Goal: Information Seeking & Learning: Learn about a topic

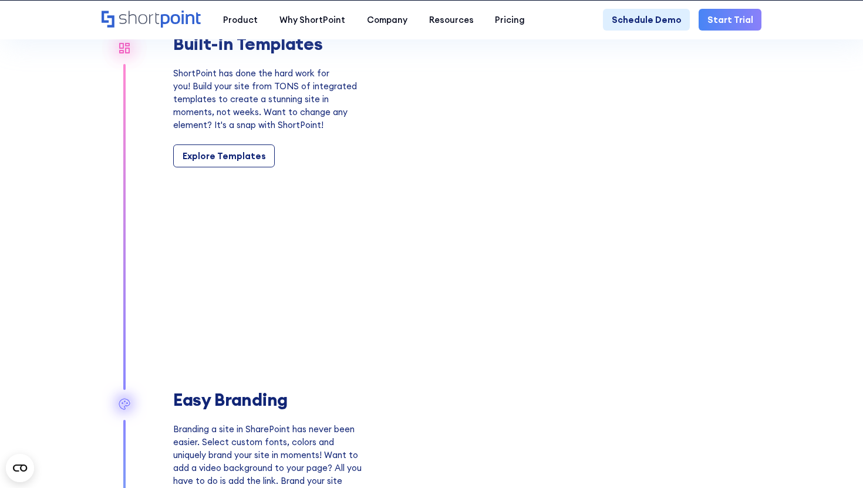
scroll to position [1014, 0]
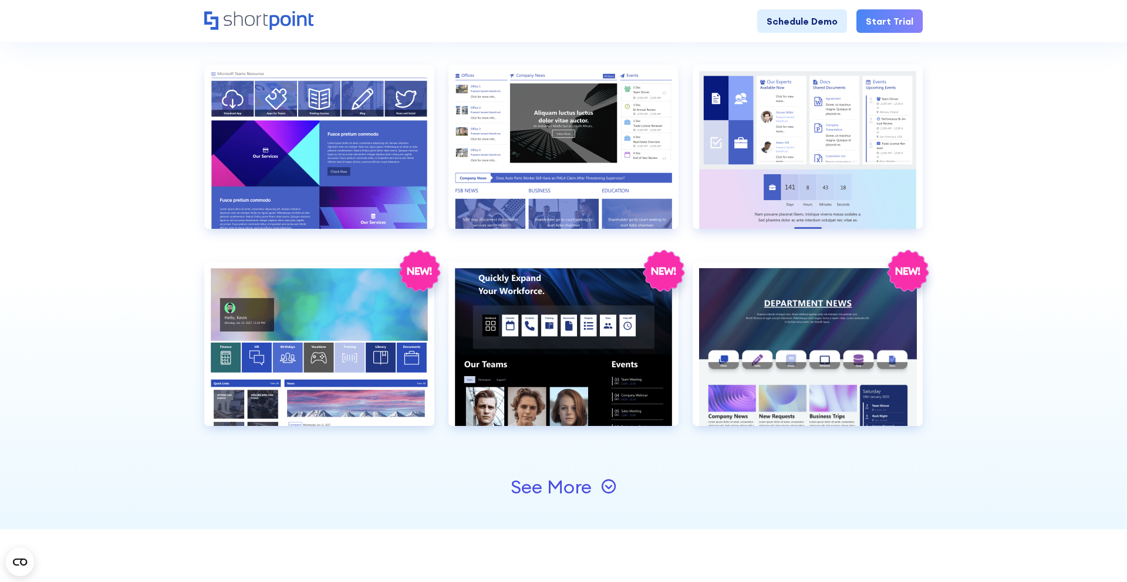
scroll to position [1196, 0]
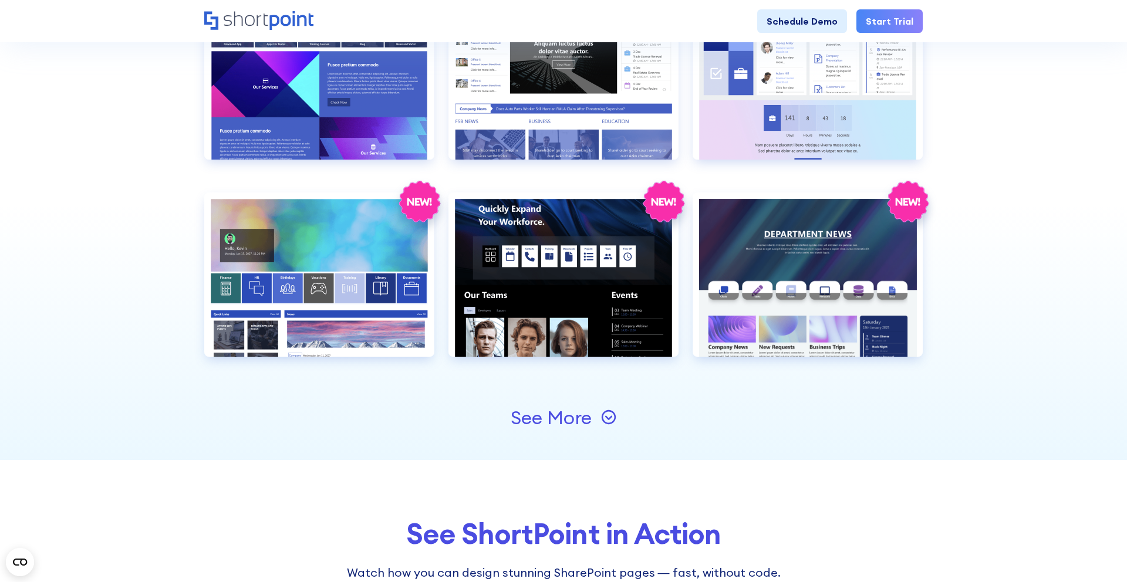
click at [534, 412] on div "See More" at bounding box center [551, 418] width 81 height 19
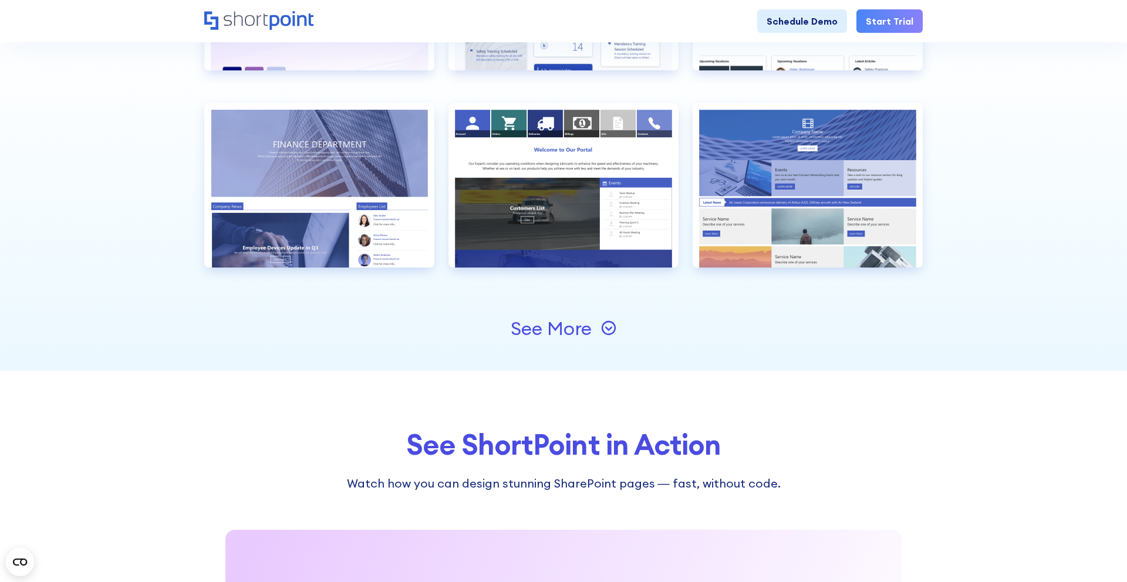
scroll to position [1682, 0]
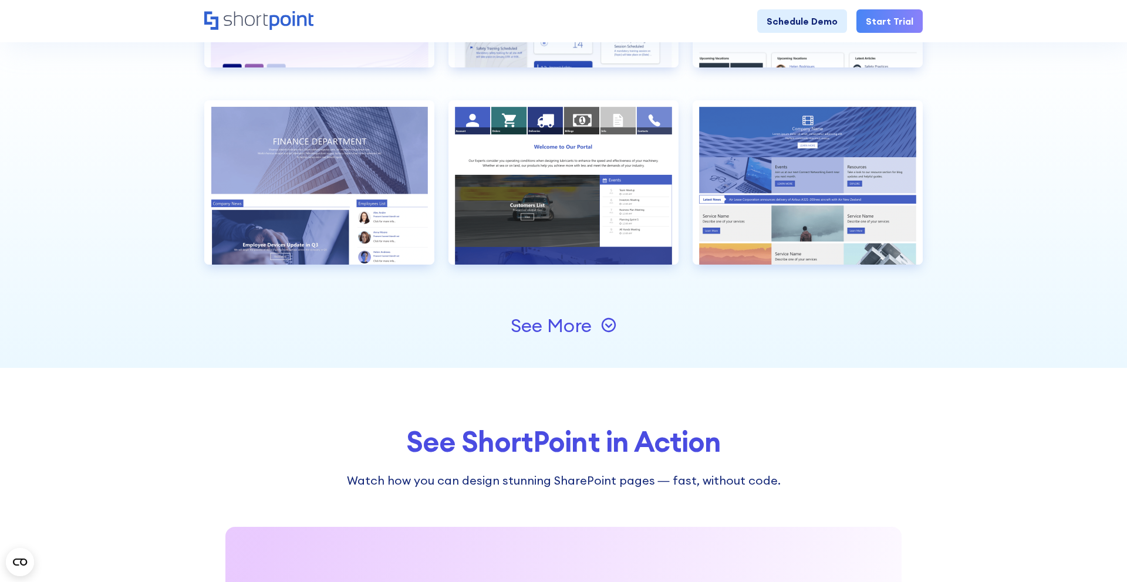
click at [530, 352] on div "See More" at bounding box center [563, 326] width 719 height 85
click at [532, 329] on div "See More" at bounding box center [551, 325] width 81 height 19
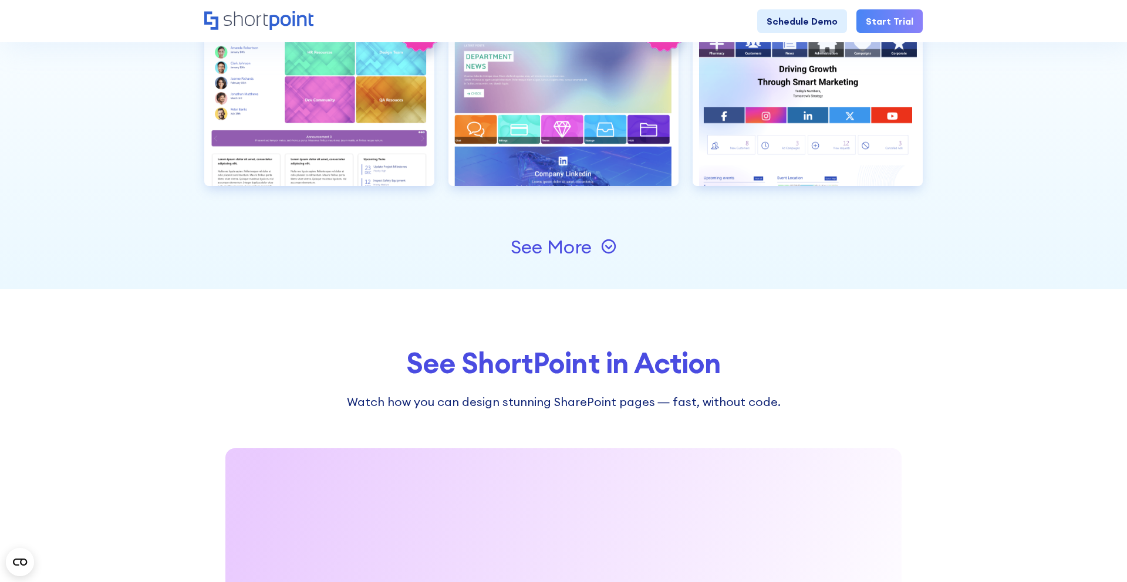
scroll to position [2127, 0]
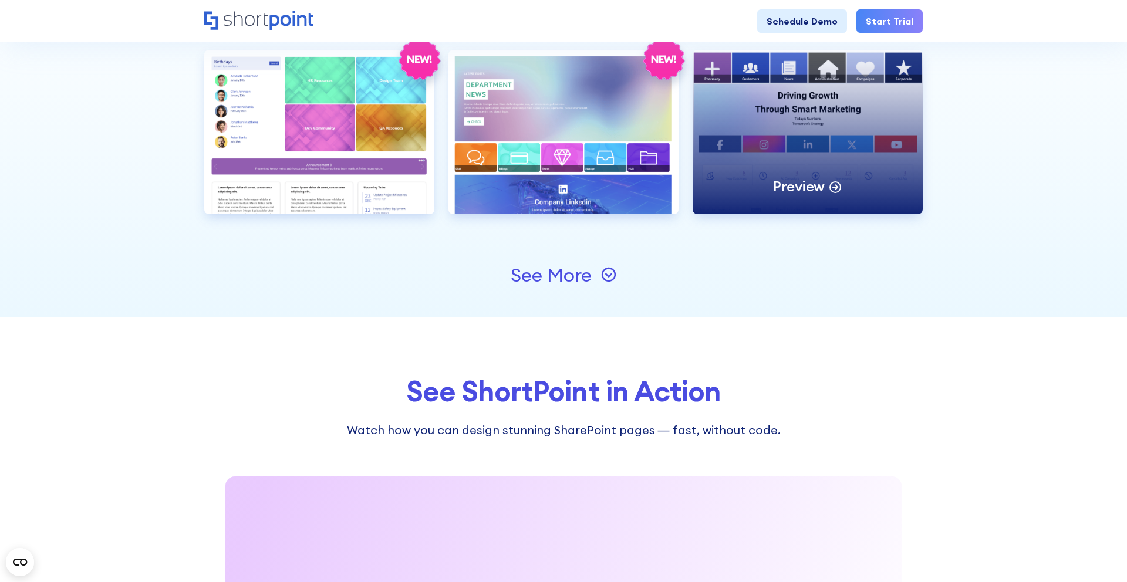
click at [837, 148] on div "Preview" at bounding box center [808, 132] width 230 height 164
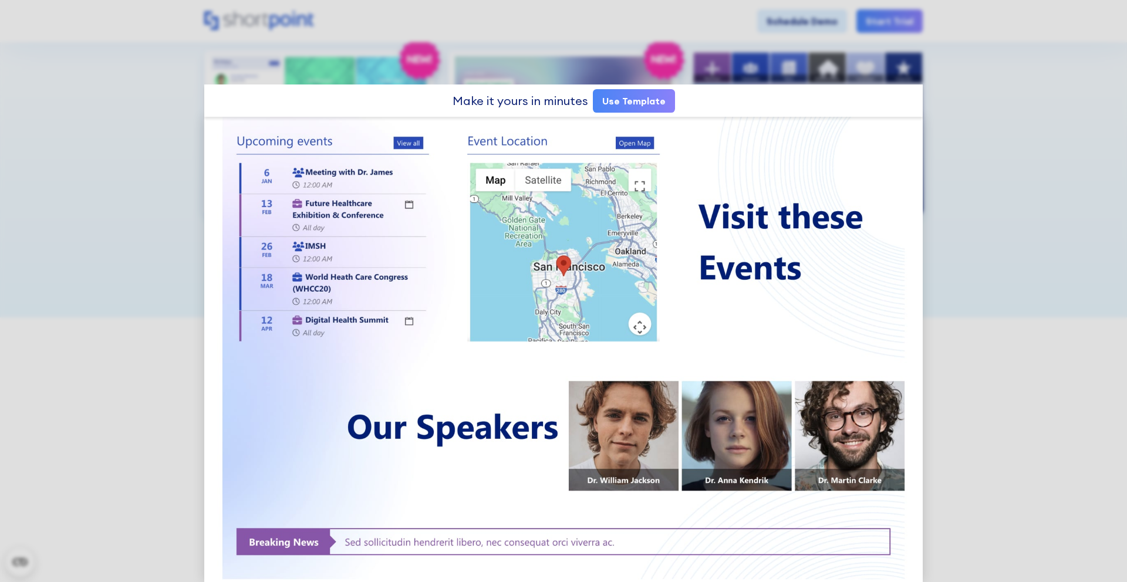
scroll to position [468, 0]
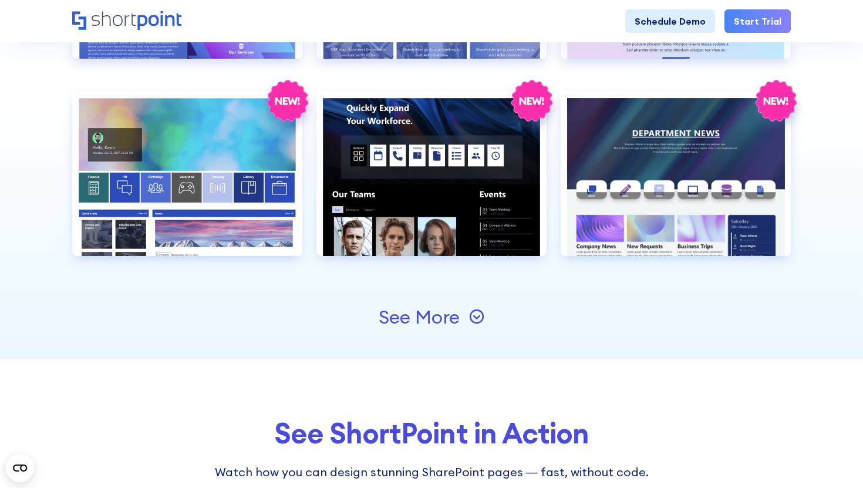
scroll to position [1299, 0]
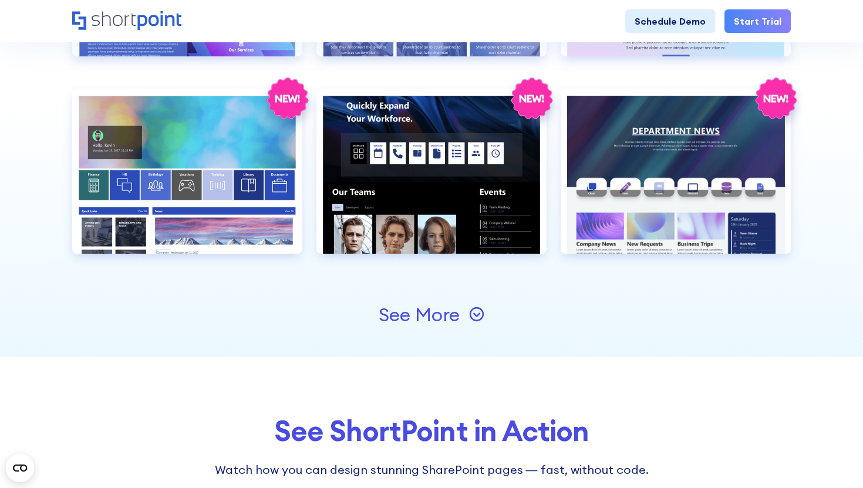
click at [435, 326] on div "See More" at bounding box center [431, 314] width 719 height 85
click at [434, 316] on div "See More" at bounding box center [419, 314] width 81 height 19
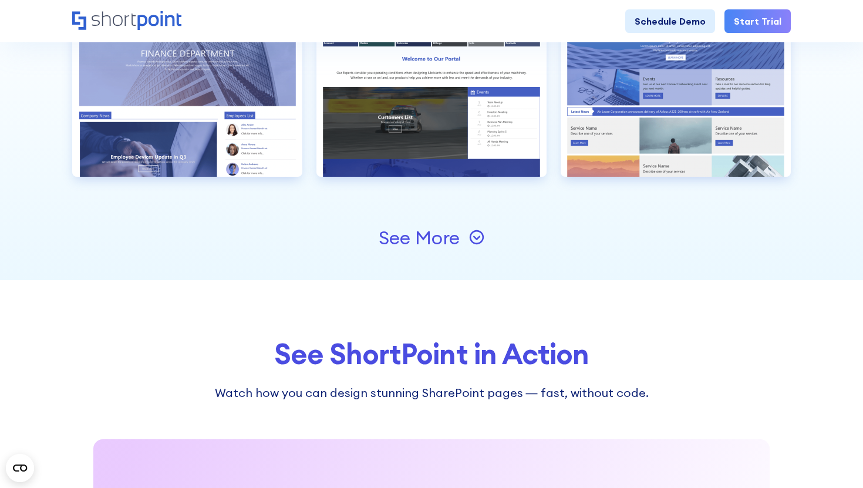
scroll to position [1822, 0]
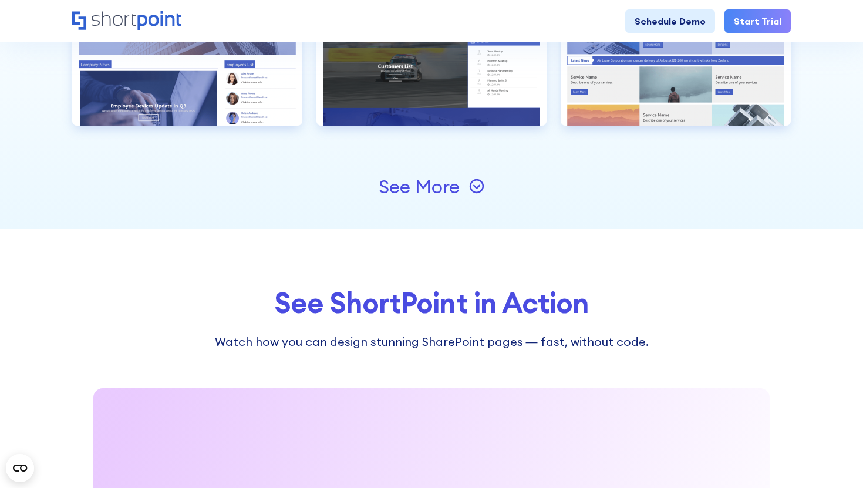
click at [426, 193] on div "See More" at bounding box center [419, 186] width 81 height 19
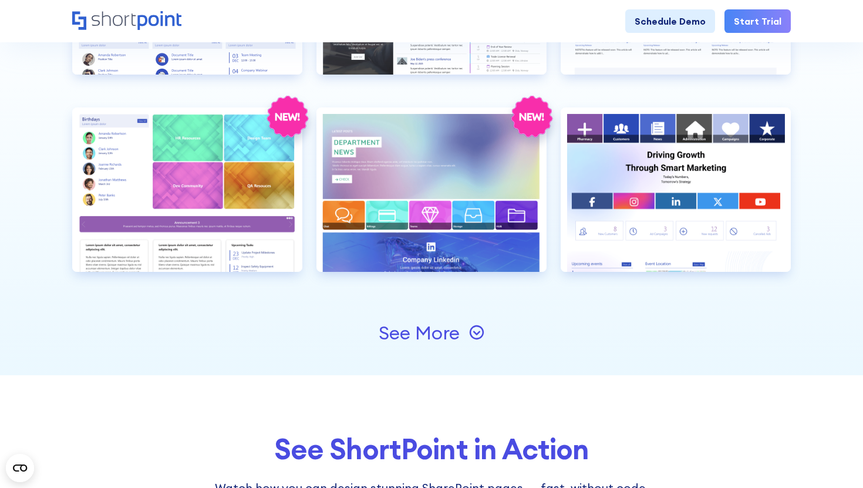
scroll to position [2075, 0]
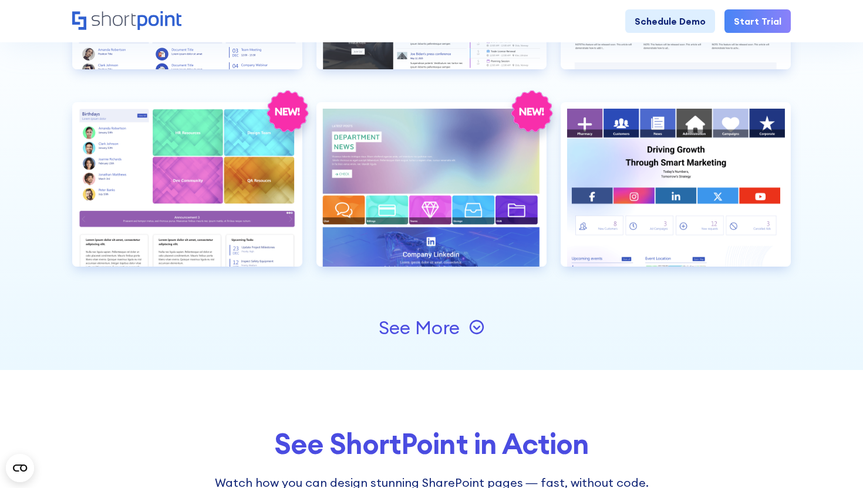
click at [441, 329] on div "See More" at bounding box center [419, 327] width 81 height 19
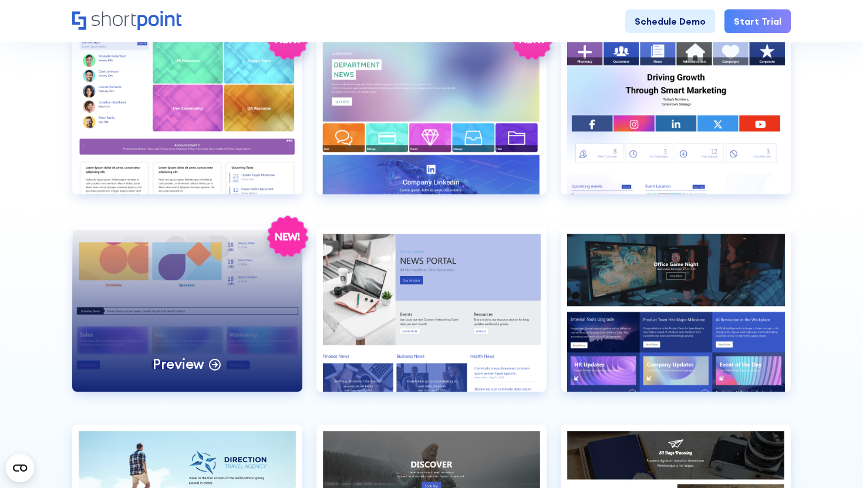
scroll to position [2149, 0]
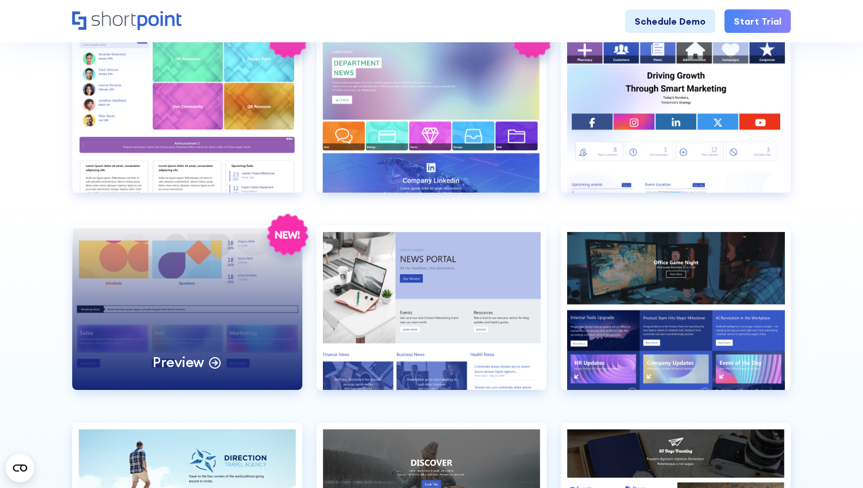
click at [230, 310] on div "Preview" at bounding box center [187, 307] width 230 height 164
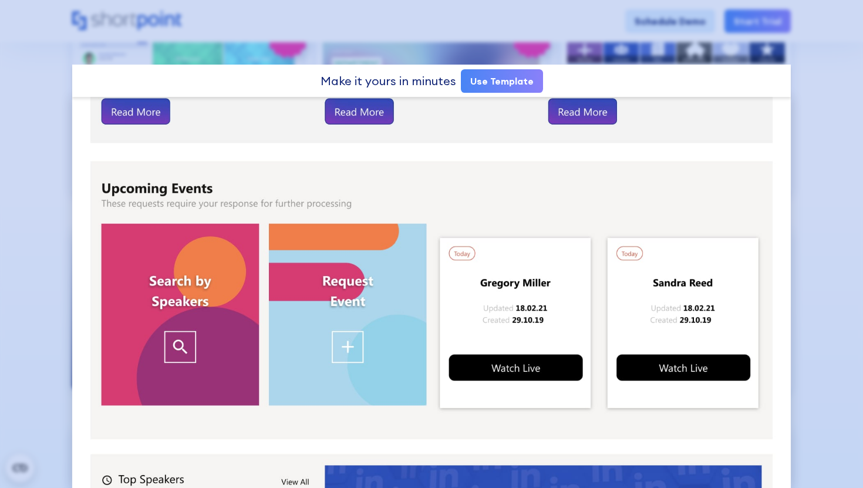
scroll to position [0, 0]
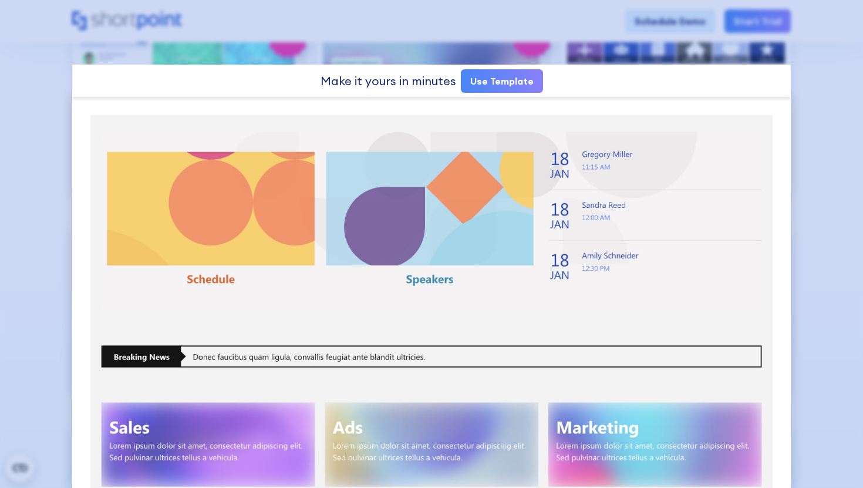
click at [600, 33] on div at bounding box center [431, 244] width 863 height 488
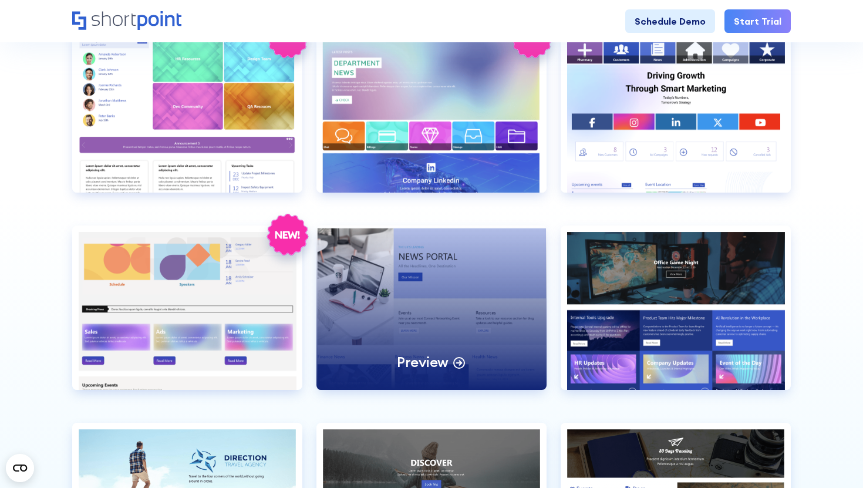
click at [416, 311] on div "Preview" at bounding box center [431, 307] width 230 height 164
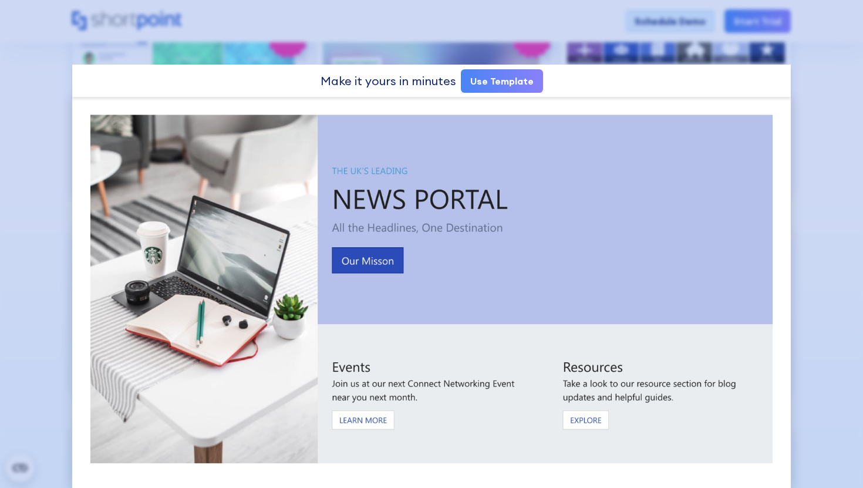
click at [851, 122] on div at bounding box center [431, 244] width 863 height 488
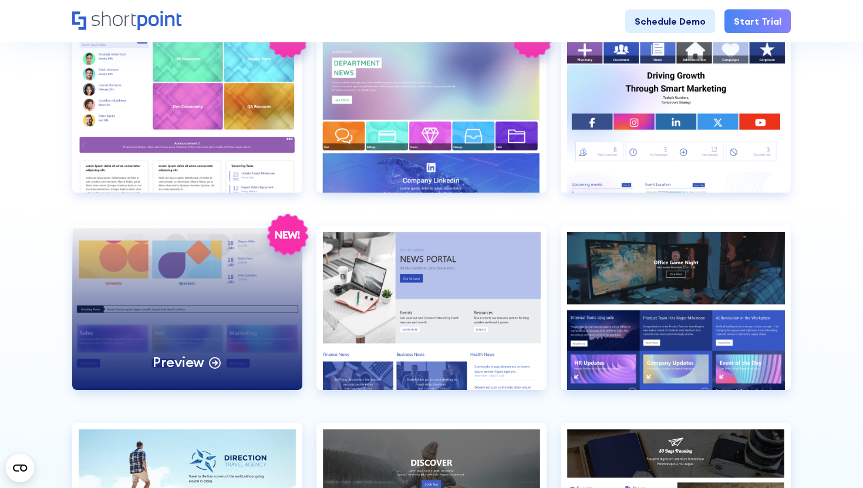
click at [222, 312] on div "Preview" at bounding box center [187, 307] width 230 height 164
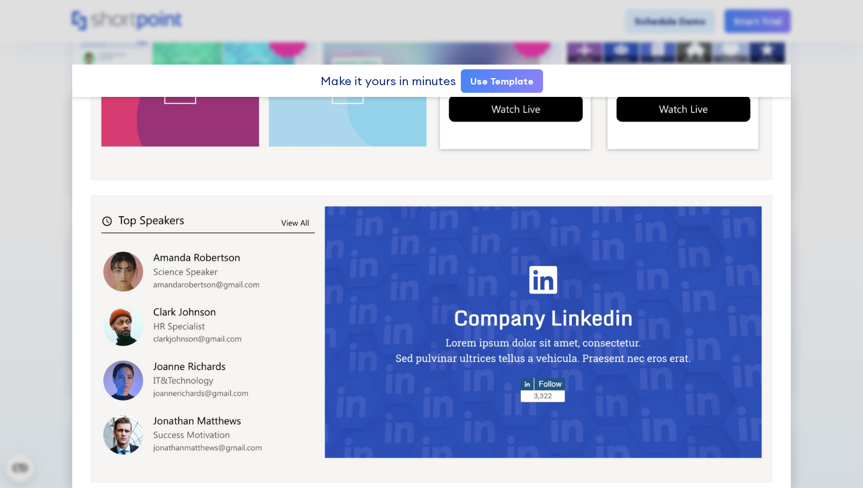
scroll to position [666, 0]
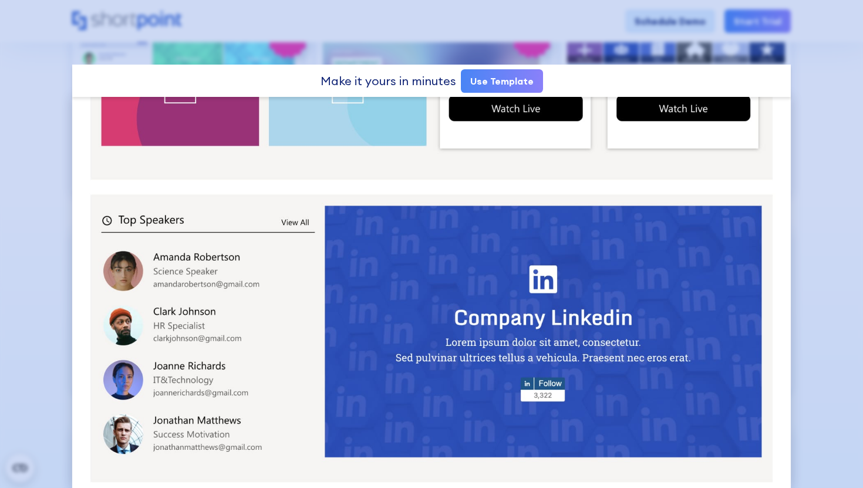
click at [52, 285] on div at bounding box center [431, 244] width 863 height 488
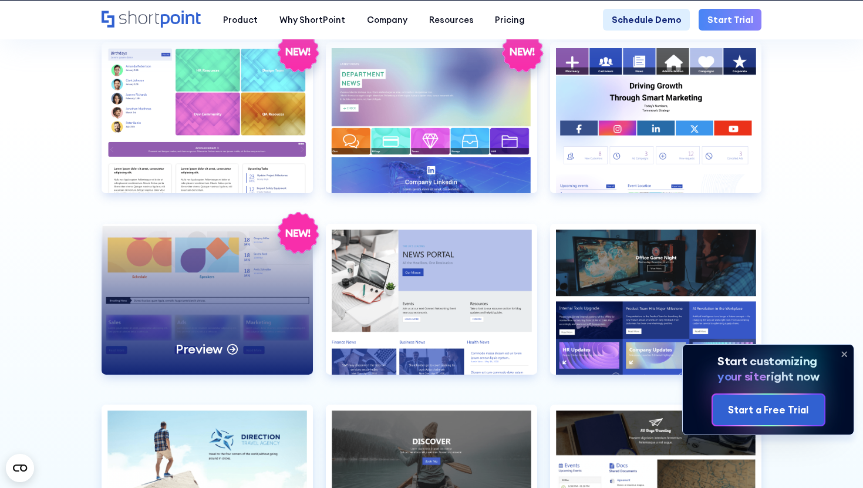
scroll to position [2454, 0]
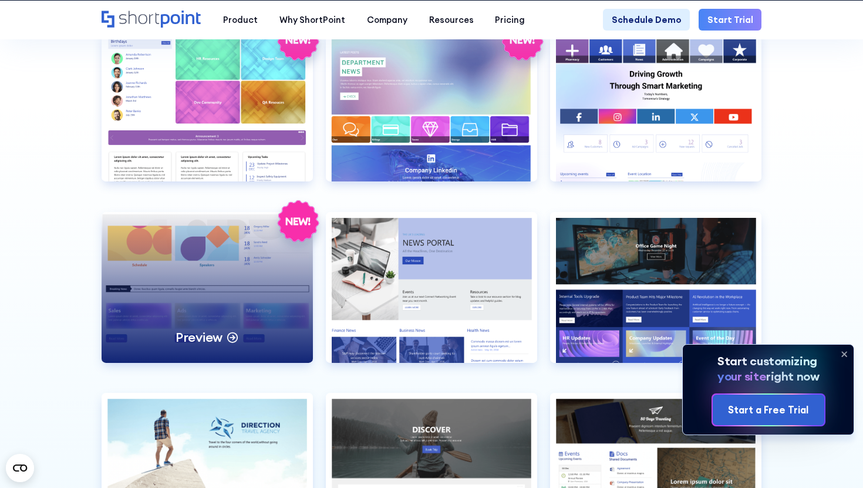
click at [218, 335] on div "Preview" at bounding box center [207, 287] width 211 height 151
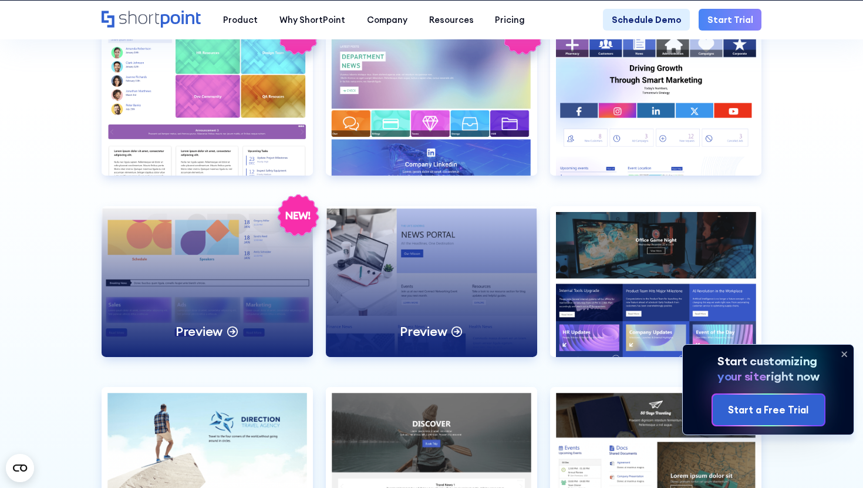
scroll to position [2466, 0]
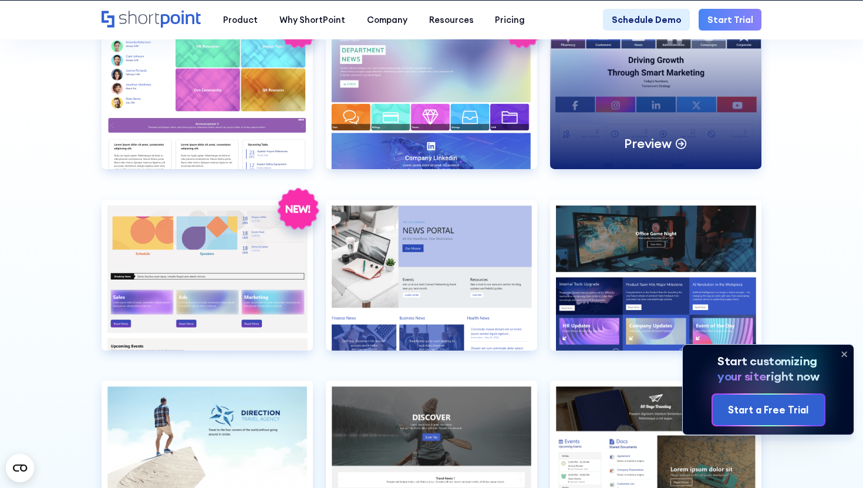
click at [635, 104] on div "Preview" at bounding box center [655, 93] width 211 height 151
